Goal: Information Seeking & Learning: Learn about a topic

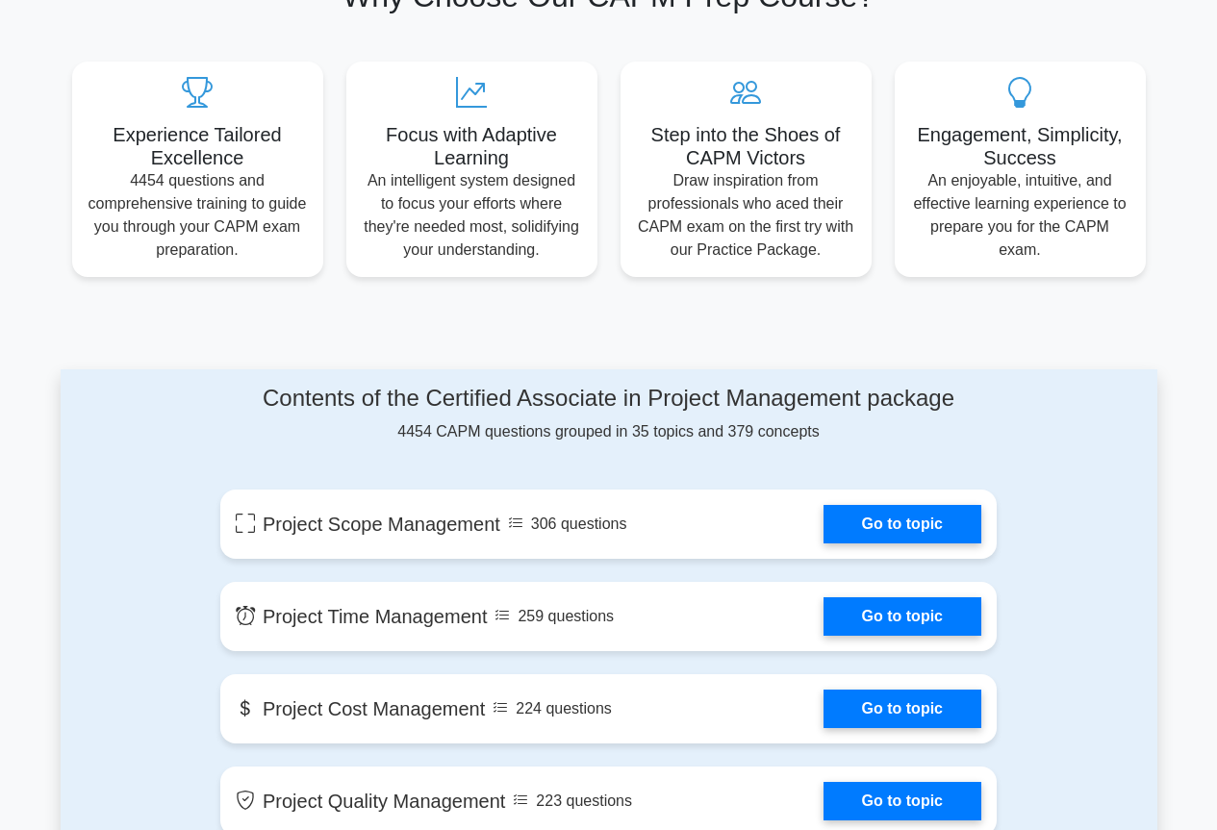
scroll to position [962, 0]
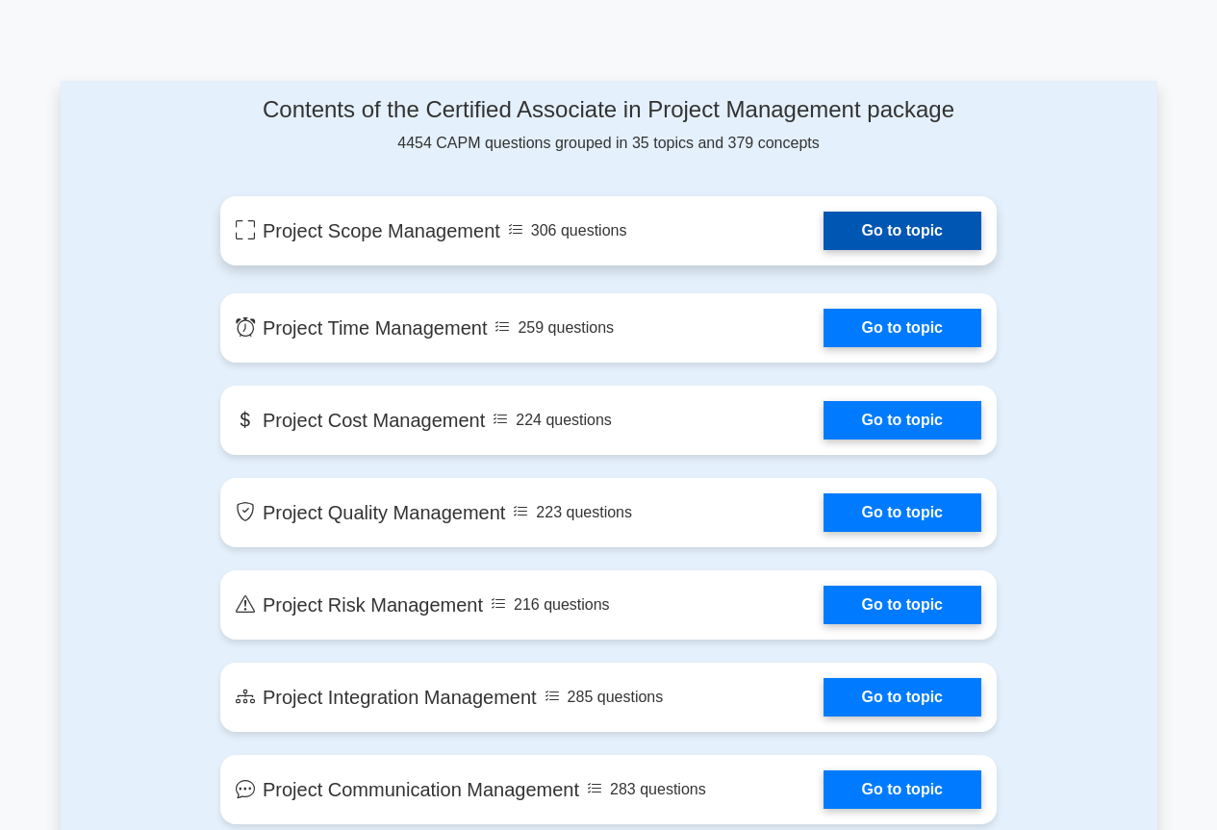
click at [906, 226] on link "Go to topic" at bounding box center [902, 231] width 158 height 38
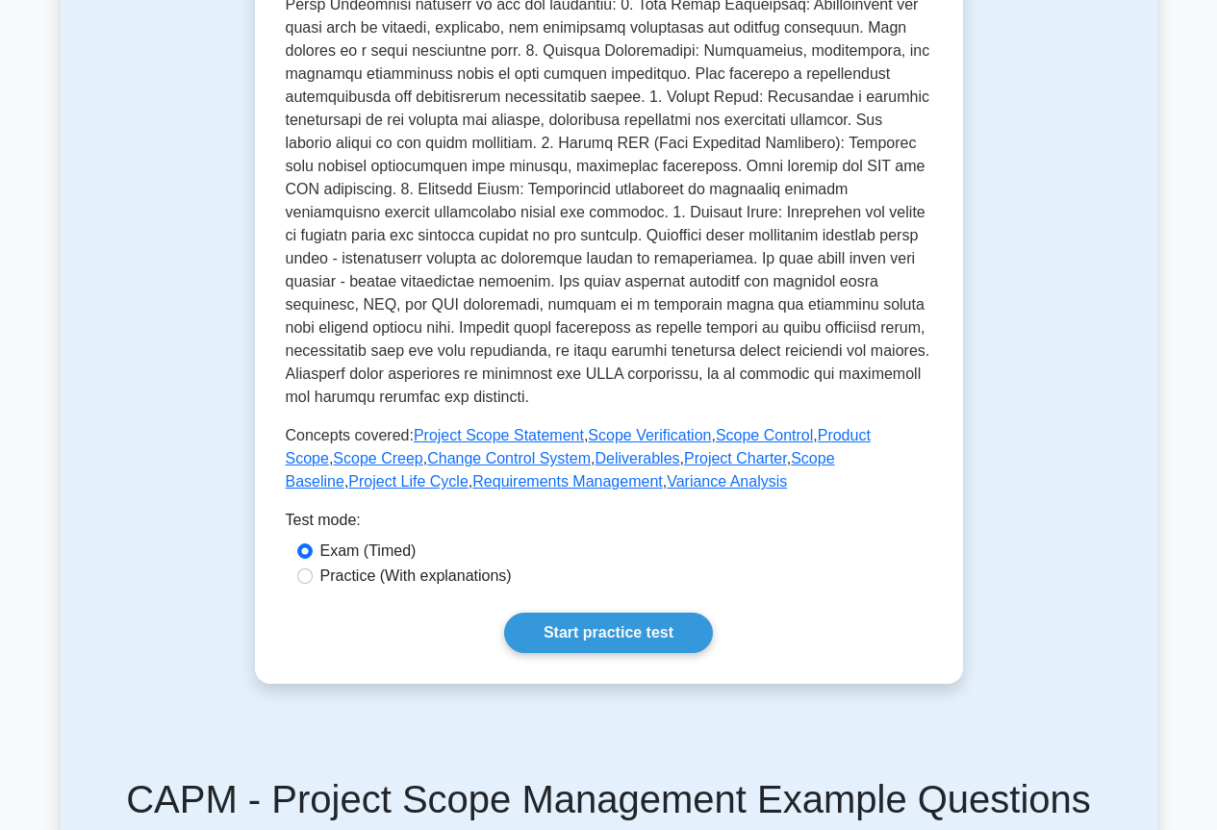
scroll to position [866, 0]
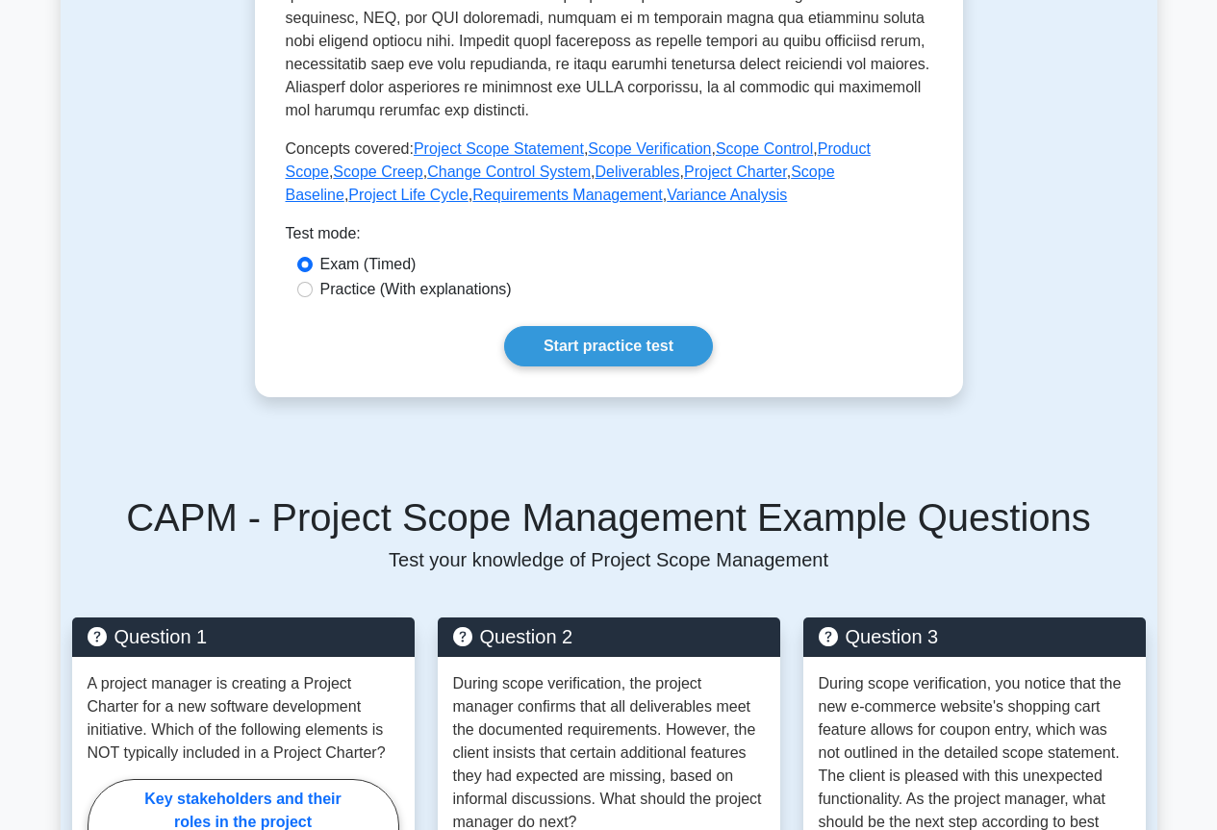
click at [595, 362] on link "Start practice test" at bounding box center [608, 346] width 209 height 40
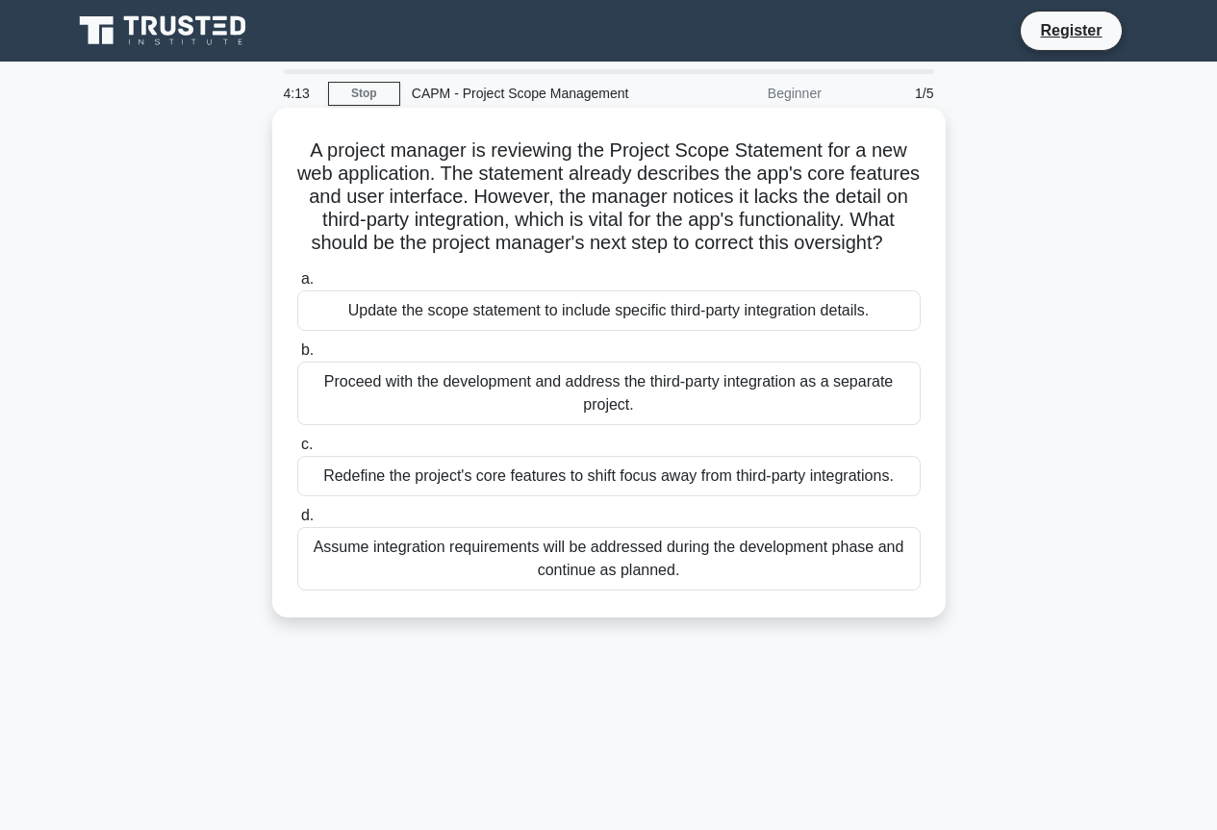
click at [443, 331] on div "Update the scope statement to include specific third-party integration details." at bounding box center [608, 311] width 623 height 40
click at [297, 286] on input "a. Update the scope statement to include specific third-party integration detai…" at bounding box center [297, 279] width 0 height 13
